Goal: Transaction & Acquisition: Purchase product/service

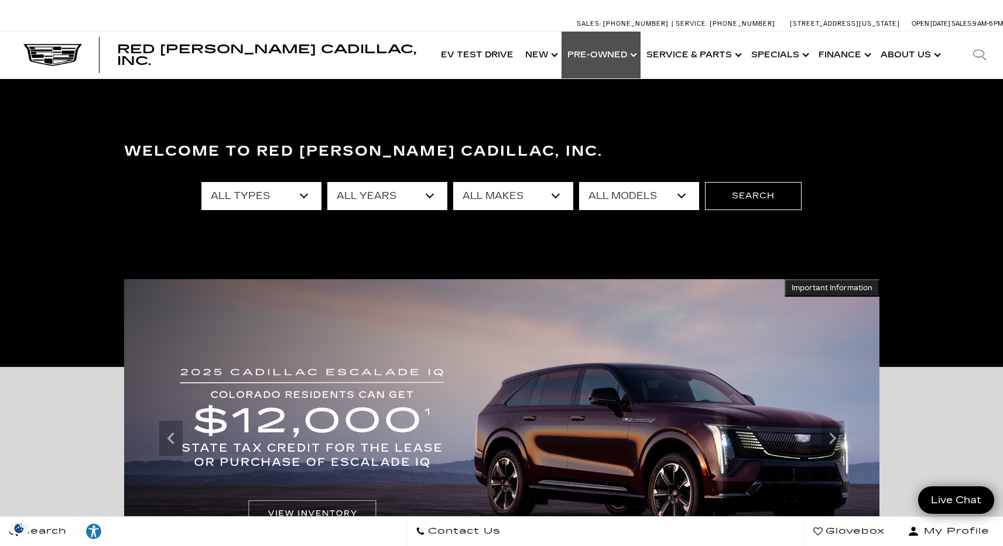
click at [614, 59] on link "Show Pre-Owned" at bounding box center [601, 55] width 79 height 47
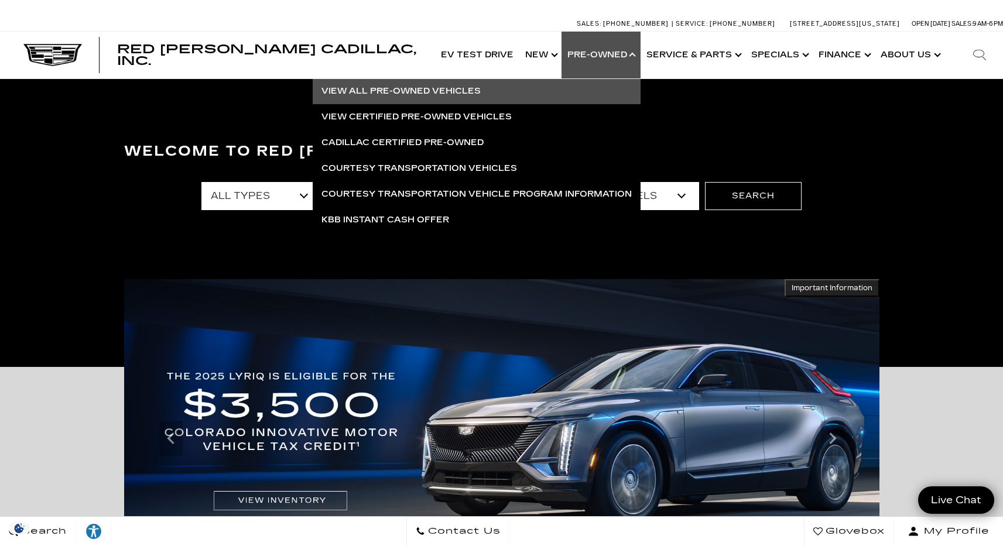
click at [478, 91] on link "View All Pre-Owned Vehicles" at bounding box center [477, 91] width 328 height 26
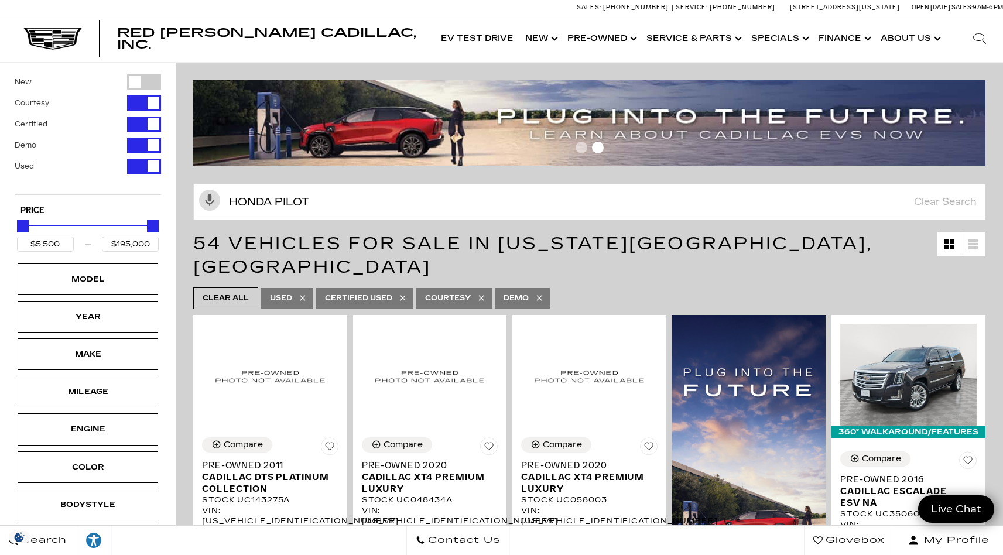
type input "honda pilot"
type input "$52,000"
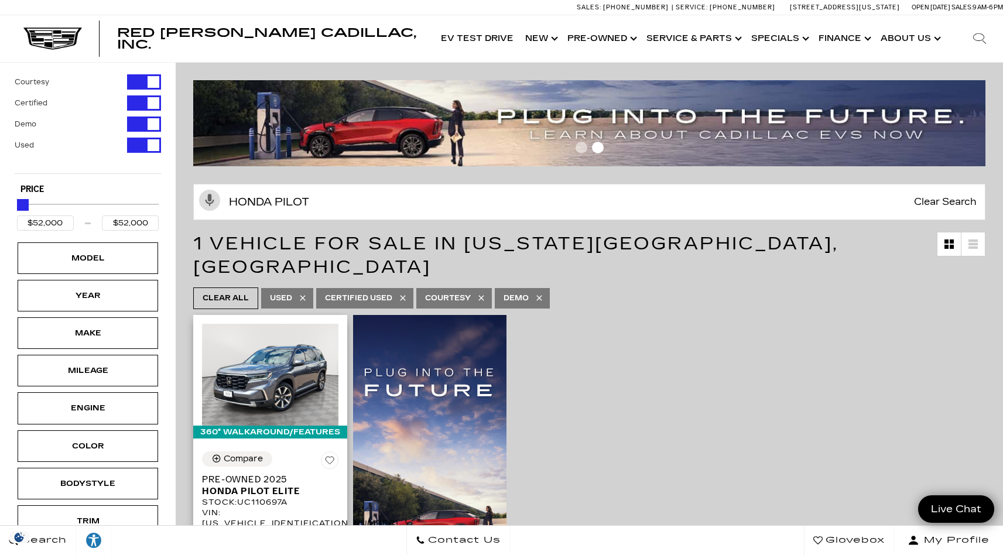
scroll to position [99, 0]
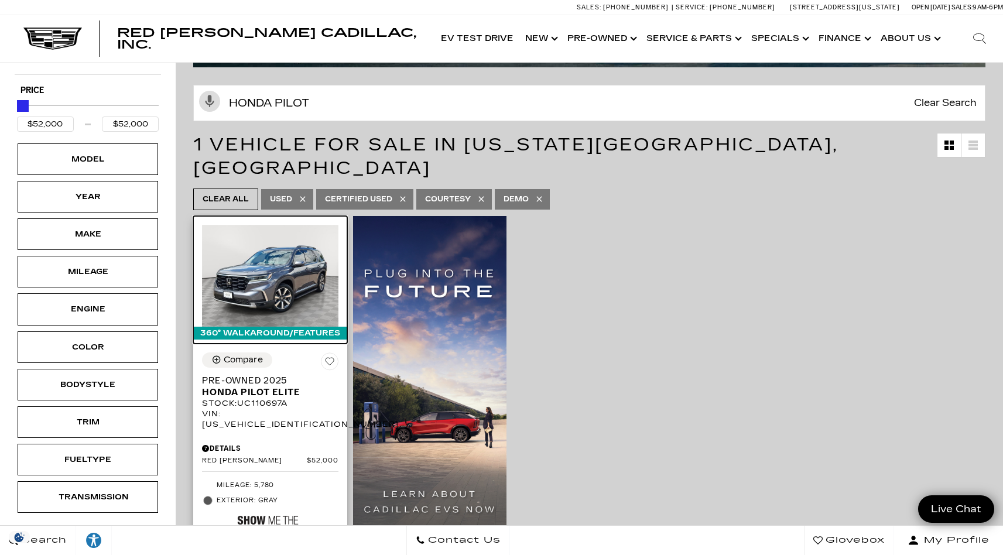
click at [286, 244] on img at bounding box center [270, 276] width 136 height 102
